Goal: Task Accomplishment & Management: Use online tool/utility

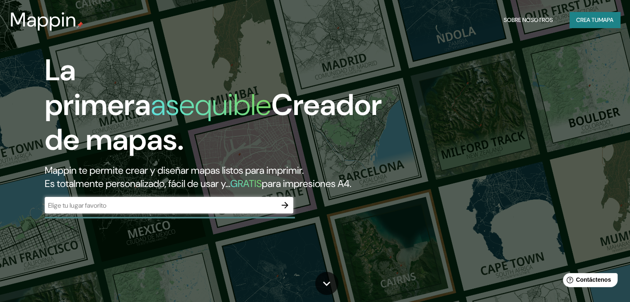
click at [151, 214] on div "​" at bounding box center [169, 205] width 249 height 17
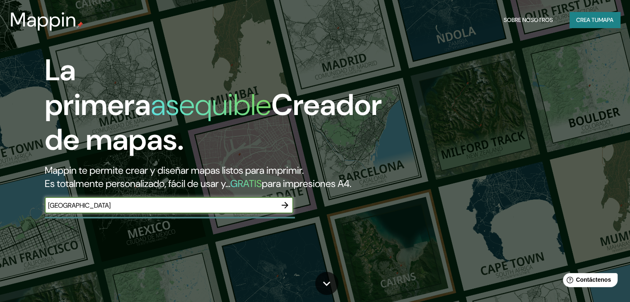
type input "[GEOGRAPHIC_DATA]"
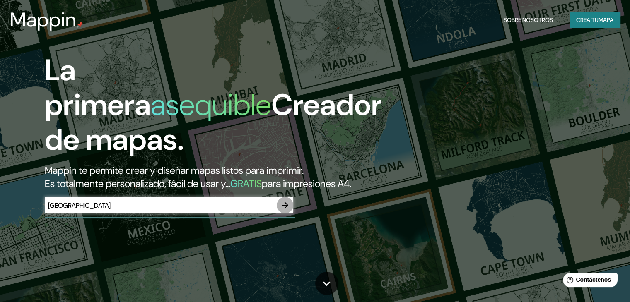
click at [285, 209] on icon "button" at bounding box center [285, 205] width 7 height 7
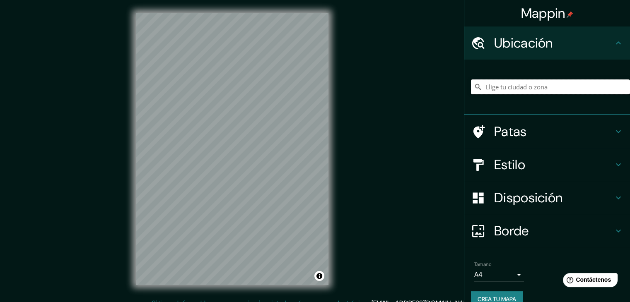
click at [527, 92] on input "Elige tu ciudad o zona" at bounding box center [550, 87] width 159 height 15
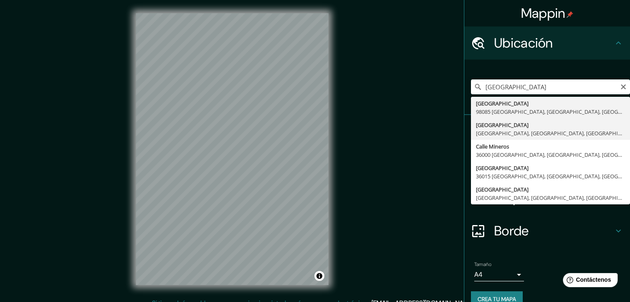
type input "[GEOGRAPHIC_DATA], [GEOGRAPHIC_DATA], [GEOGRAPHIC_DATA]"
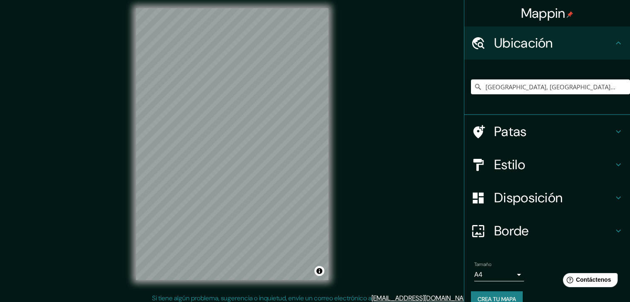
scroll to position [6, 0]
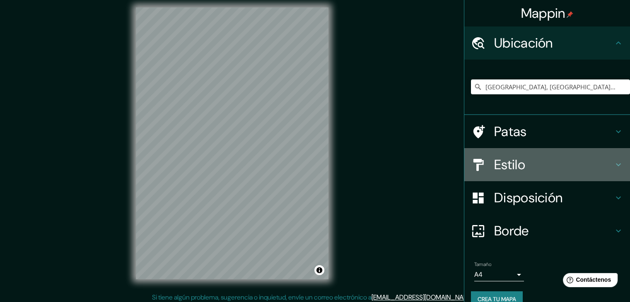
click at [595, 161] on h4 "Estilo" at bounding box center [553, 165] width 119 height 17
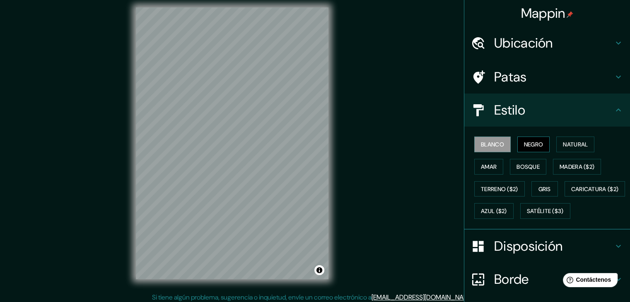
click at [534, 148] on font "Negro" at bounding box center [533, 144] width 19 height 11
click at [565, 142] on font "Natural" at bounding box center [575, 144] width 25 height 7
